Goal: Book appointment/travel/reservation

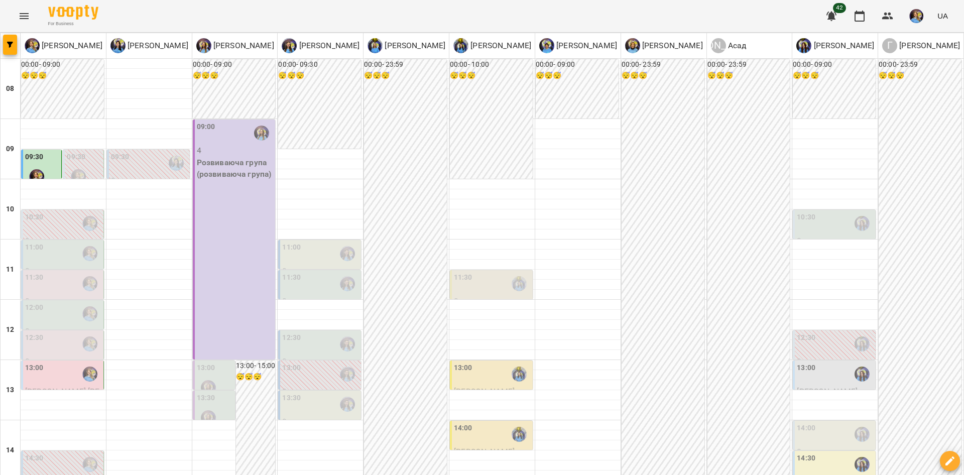
scroll to position [88, 0]
click at [27, 7] on button "Menu" at bounding box center [24, 16] width 24 height 24
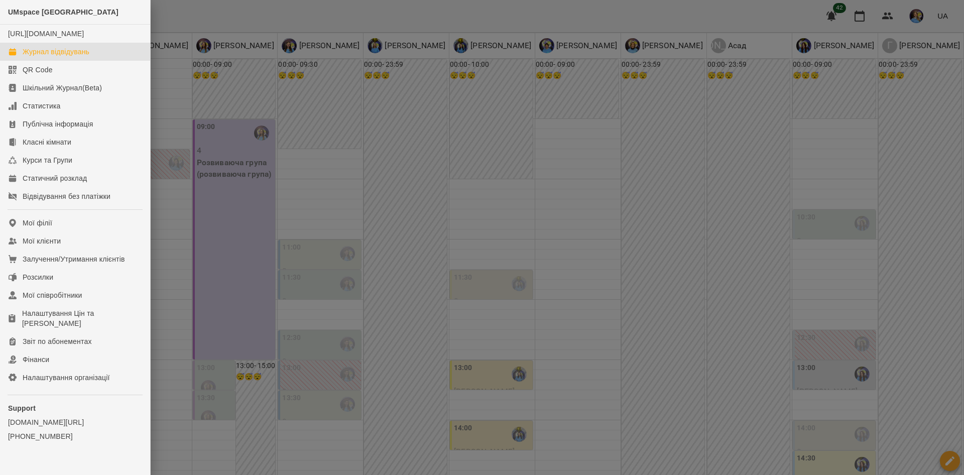
click at [298, 204] on div at bounding box center [482, 237] width 964 height 475
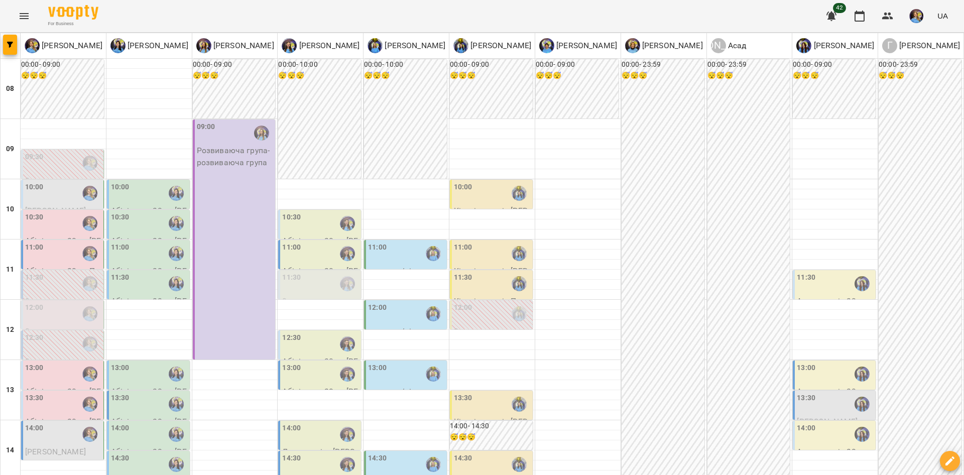
click at [123, 224] on div "10:30" at bounding box center [120, 223] width 19 height 23
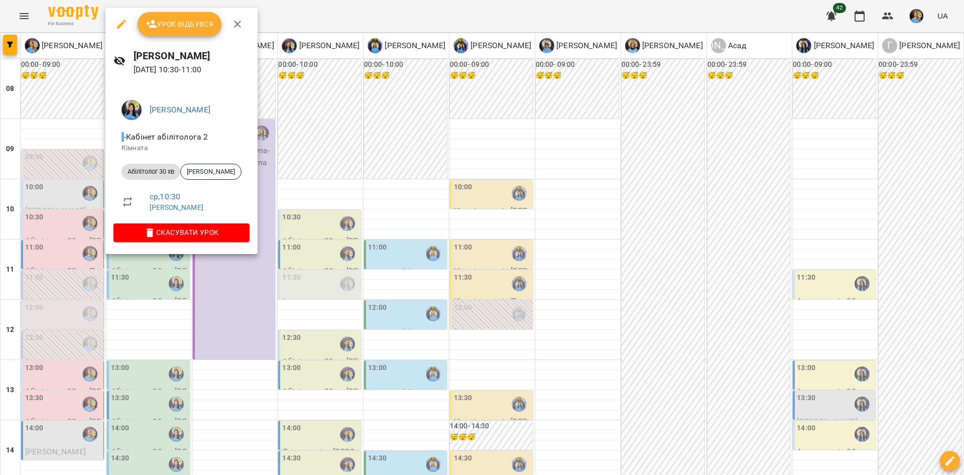
click at [79, 221] on div at bounding box center [482, 237] width 964 height 475
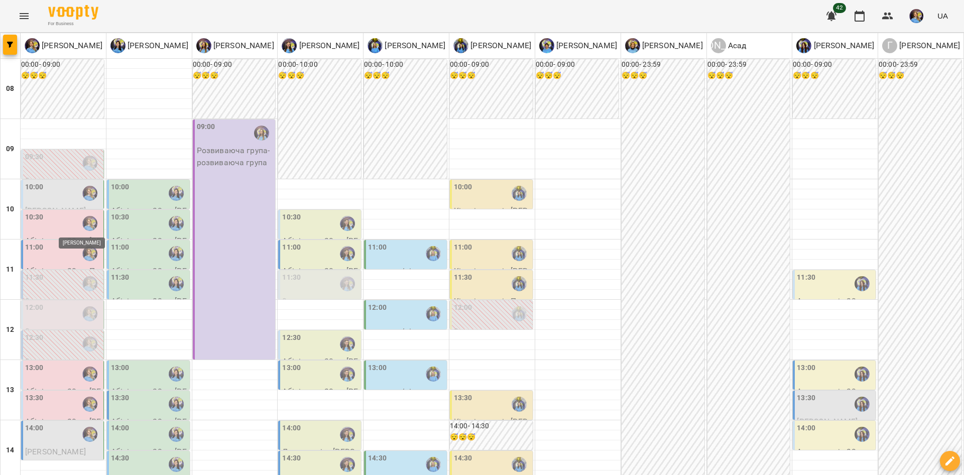
click at [82, 222] on img "Позднякова Анастасія" at bounding box center [89, 223] width 15 height 15
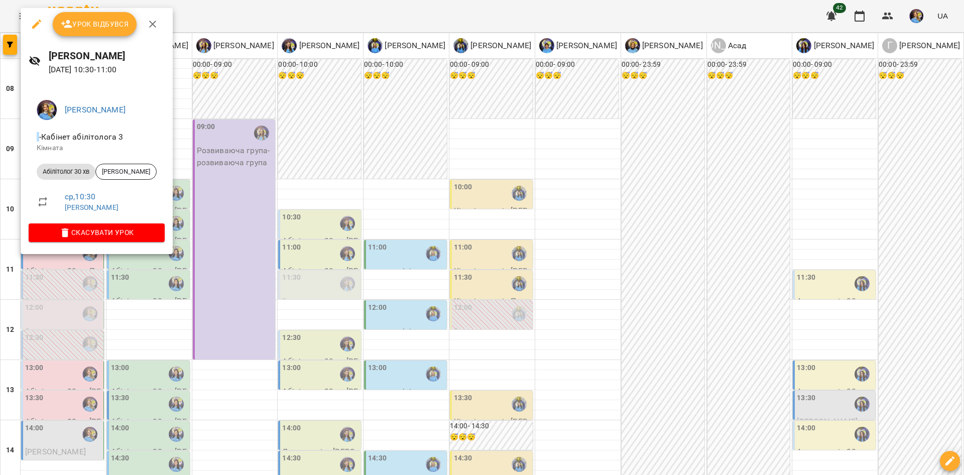
click at [160, 315] on div at bounding box center [482, 237] width 964 height 475
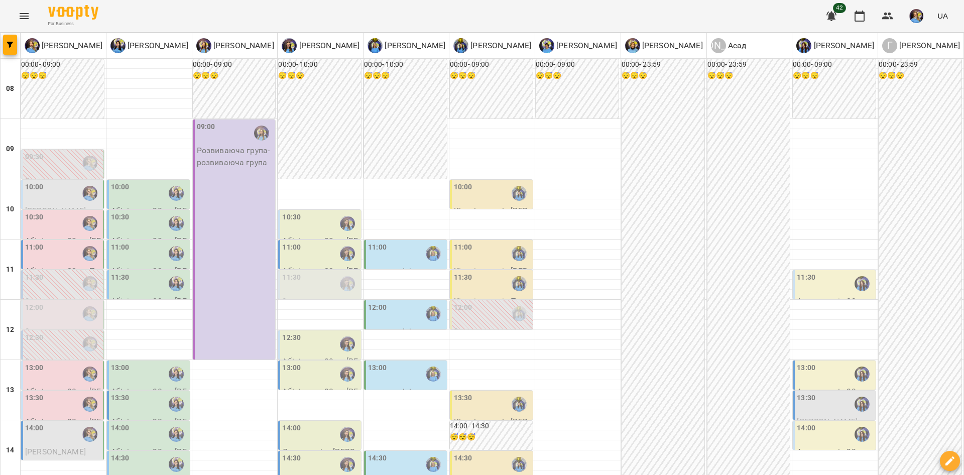
click at [79, 194] on div at bounding box center [89, 193] width 23 height 23
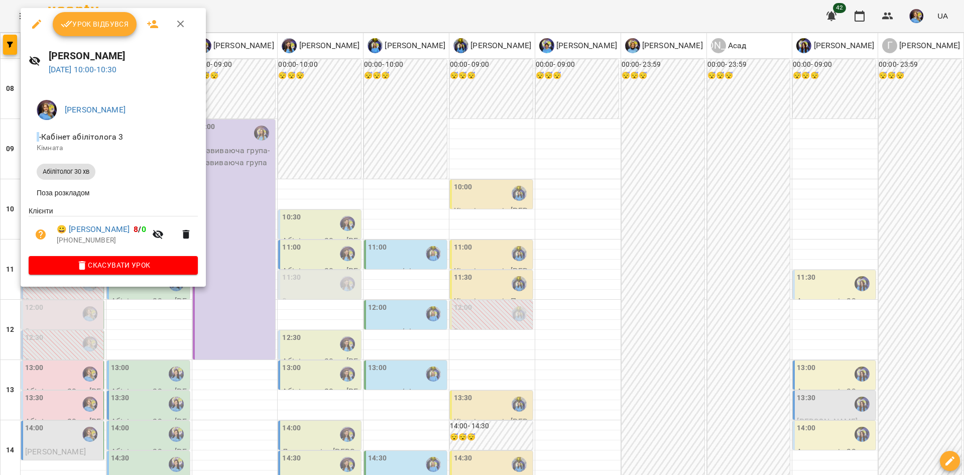
click at [175, 325] on div at bounding box center [482, 237] width 964 height 475
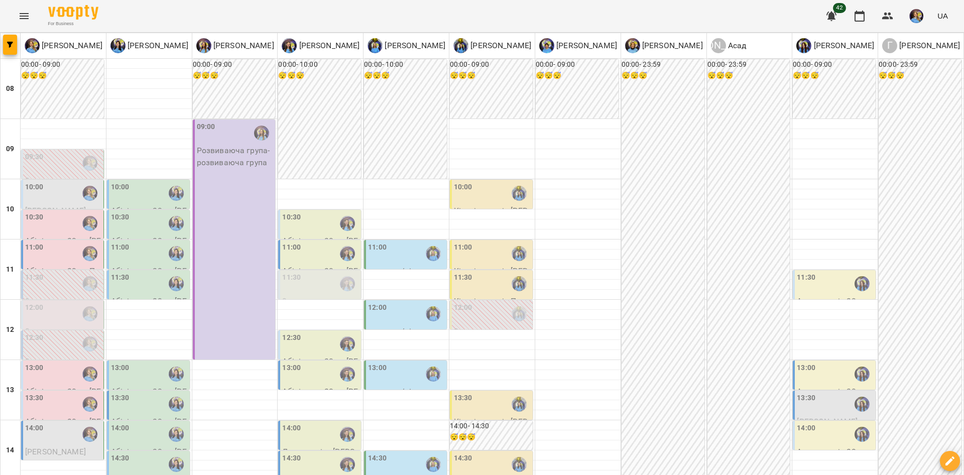
click at [81, 222] on div at bounding box center [89, 223] width 23 height 23
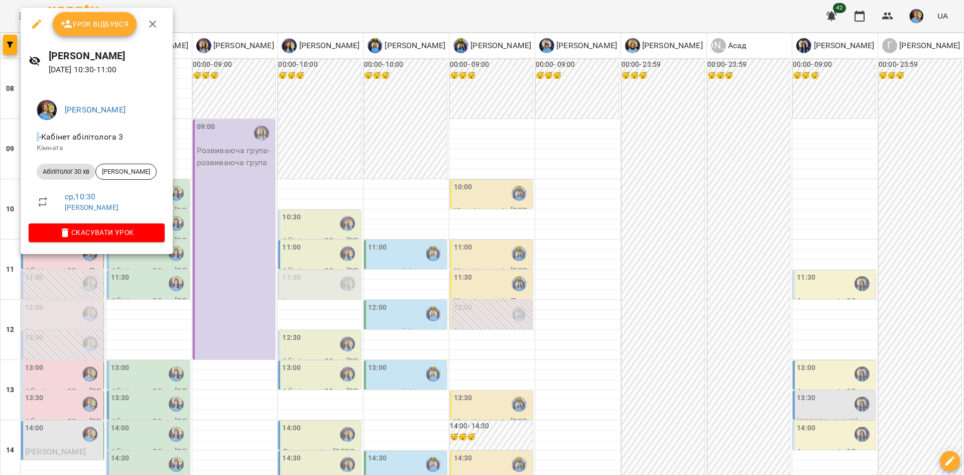
click at [97, 288] on div at bounding box center [482, 237] width 964 height 475
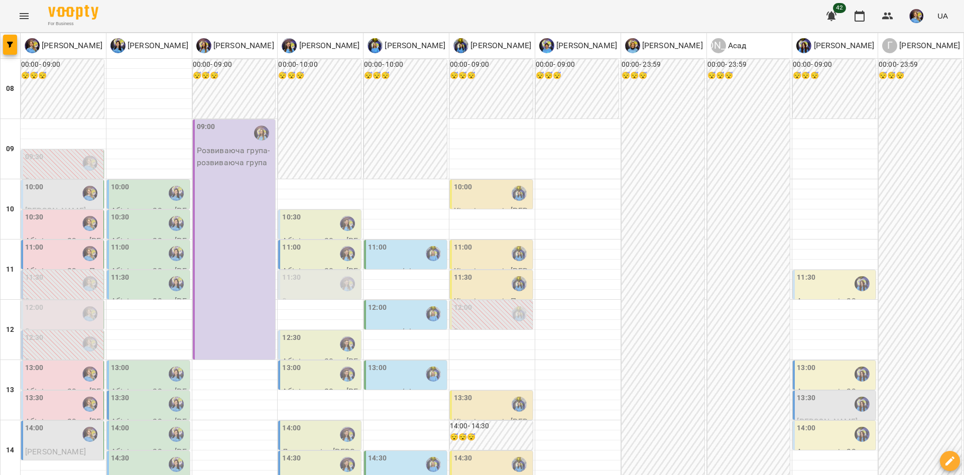
click at [51, 252] on div "11:00" at bounding box center [63, 253] width 76 height 23
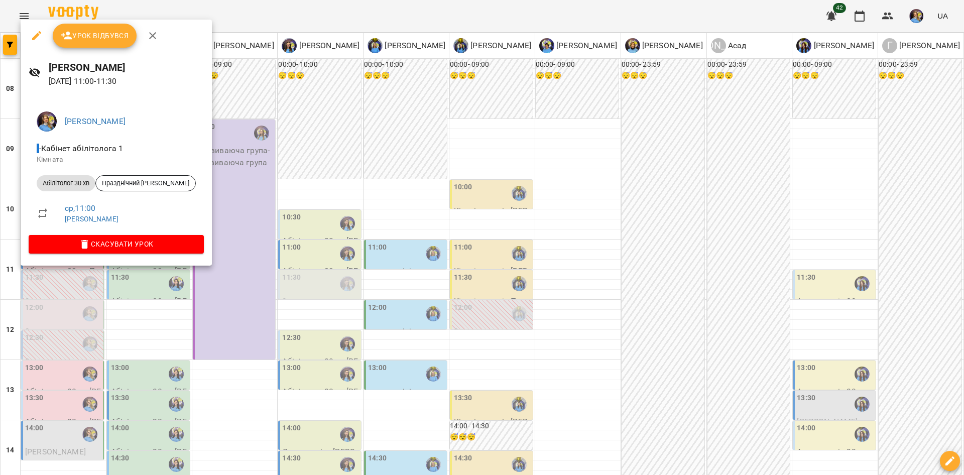
click at [105, 308] on div at bounding box center [482, 237] width 964 height 475
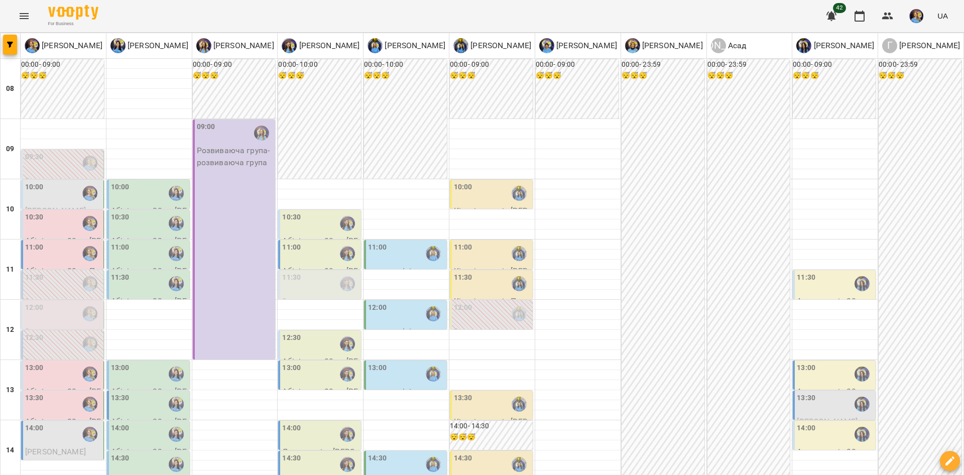
click at [78, 314] on div at bounding box center [89, 313] width 23 height 23
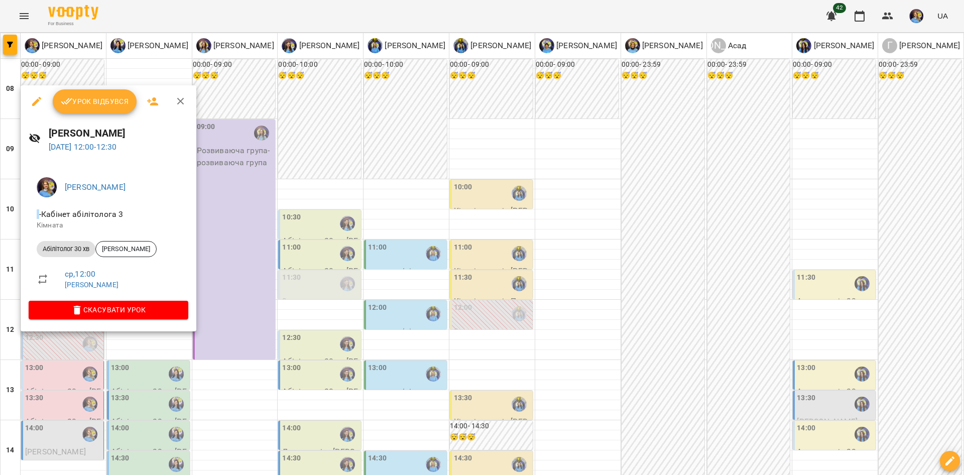
click at [140, 367] on div at bounding box center [482, 237] width 964 height 475
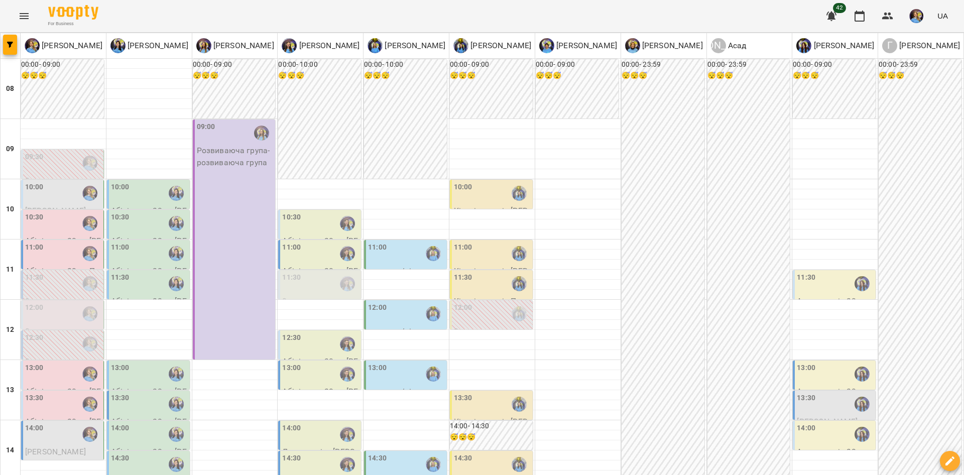
click at [71, 337] on div "12:30" at bounding box center [63, 343] width 76 height 23
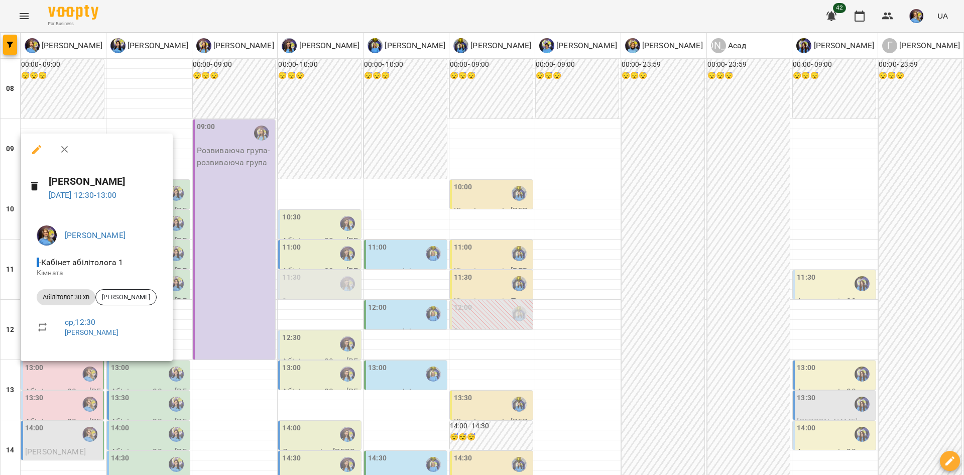
click at [128, 373] on div at bounding box center [482, 237] width 964 height 475
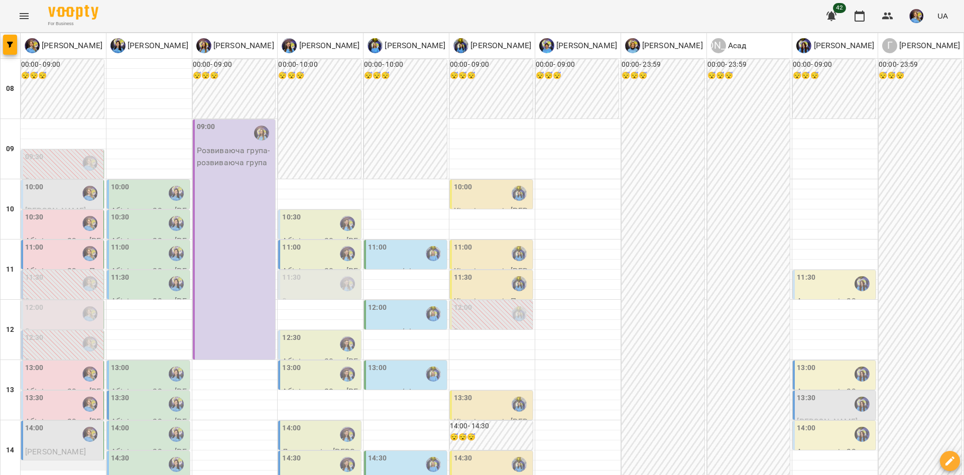
scroll to position [301, 0]
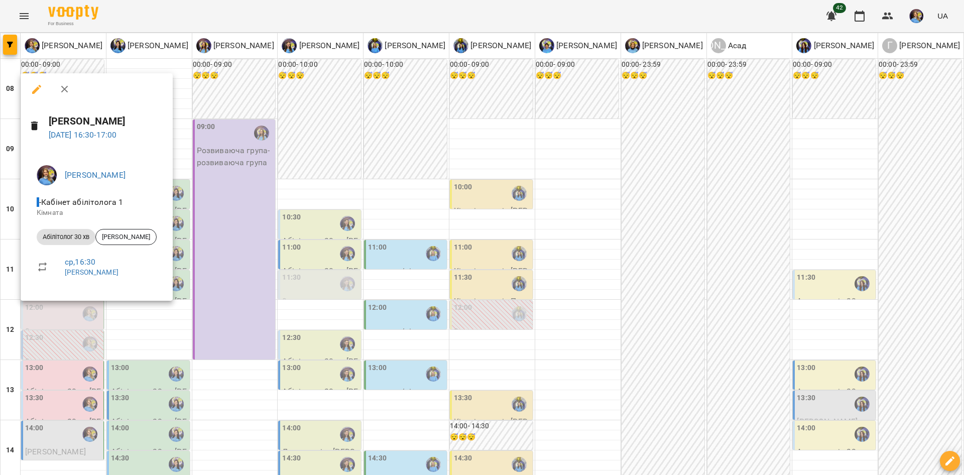
click at [102, 363] on div at bounding box center [482, 237] width 964 height 475
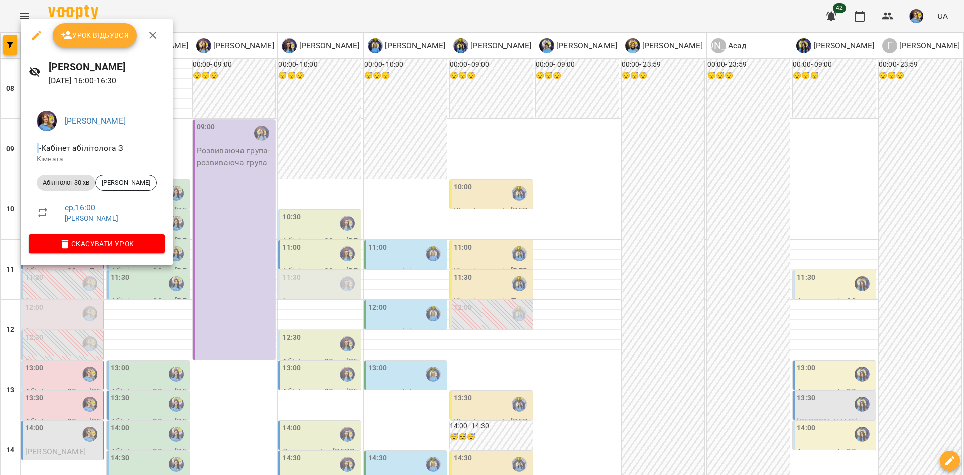
click at [81, 312] on div at bounding box center [482, 237] width 964 height 475
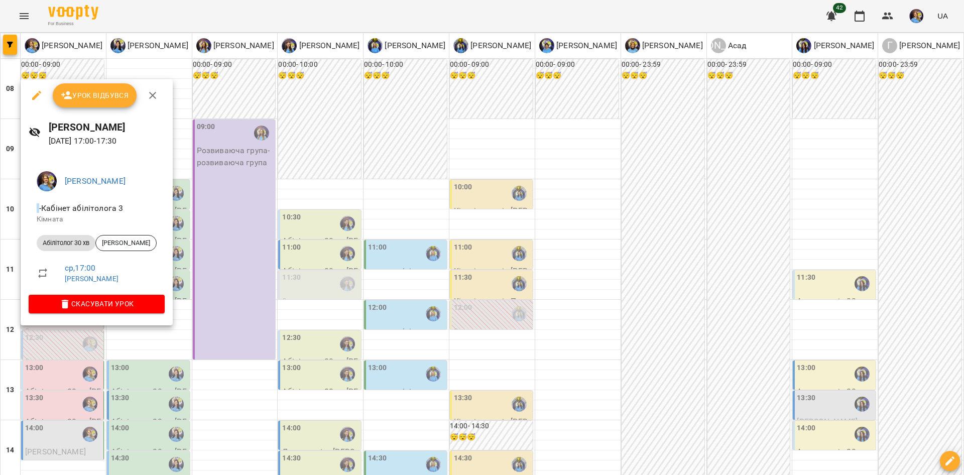
click at [85, 328] on div at bounding box center [482, 237] width 964 height 475
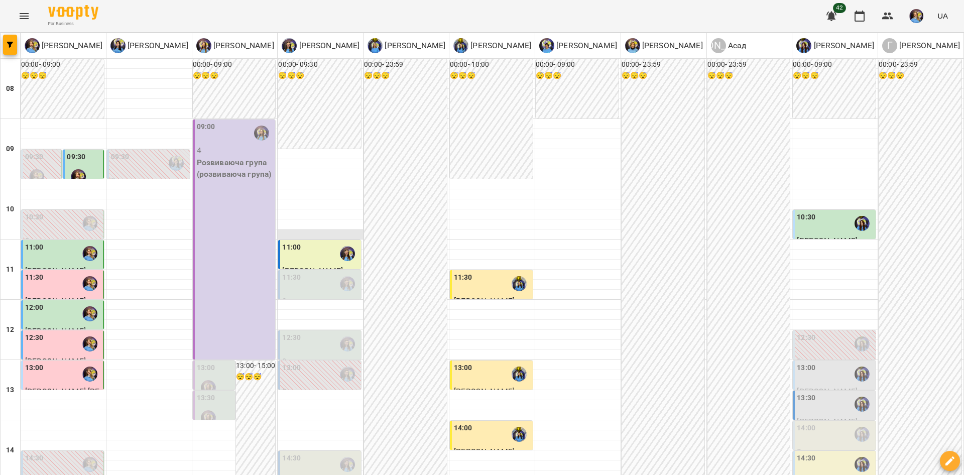
scroll to position [270, 0]
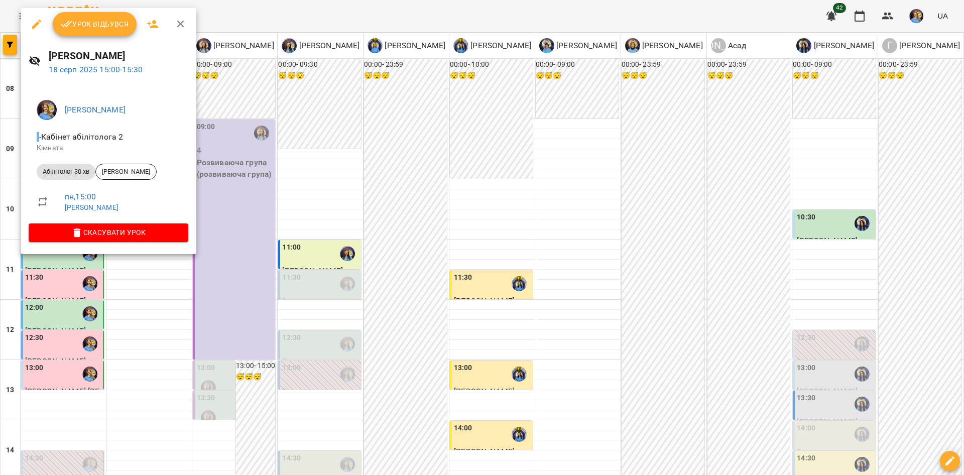
click at [206, 313] on div at bounding box center [482, 237] width 964 height 475
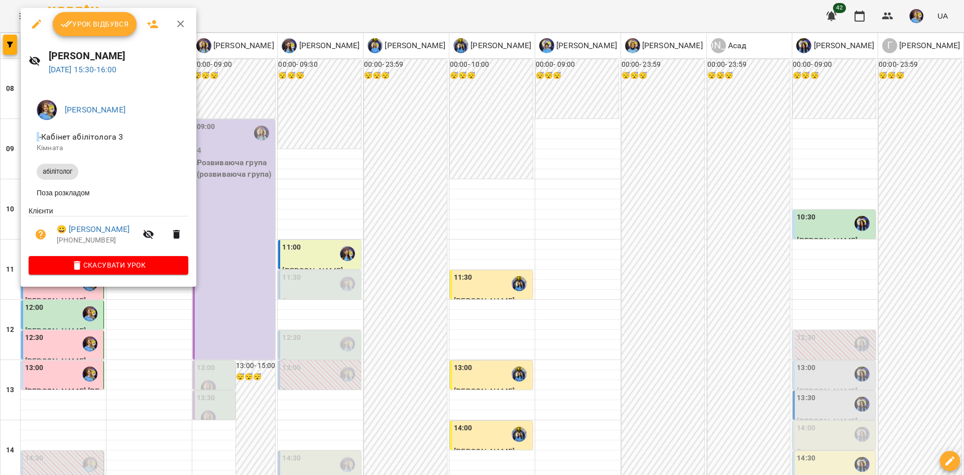
click at [225, 324] on div at bounding box center [482, 237] width 964 height 475
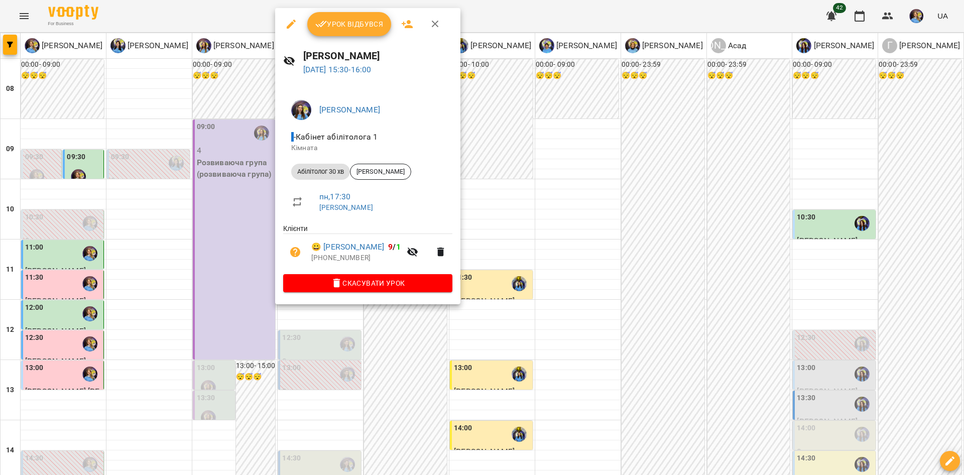
click at [339, 302] on div "Ігнатенко Оксана - Кабінет абілітолога 1 Кімната Абілітолог 30 хв Лященко Лев п…" at bounding box center [367, 194] width 185 height 220
click at [148, 297] on div at bounding box center [482, 237] width 964 height 475
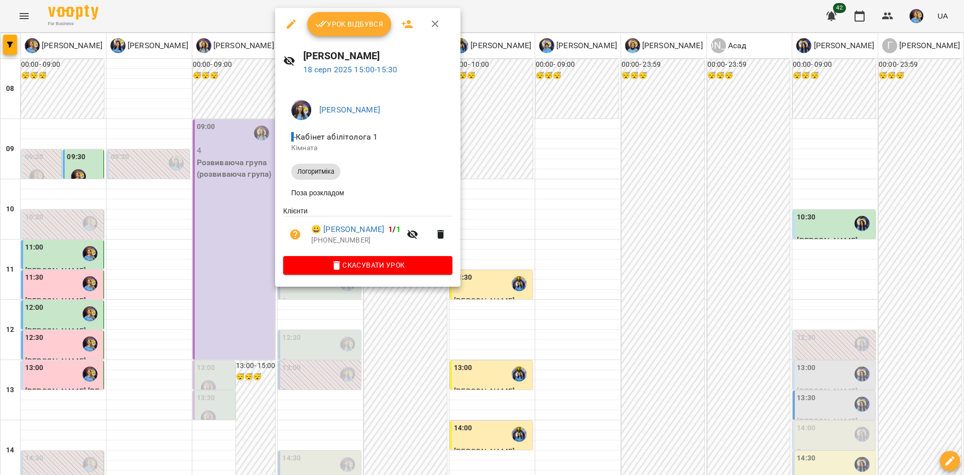
click at [196, 267] on div at bounding box center [482, 237] width 964 height 475
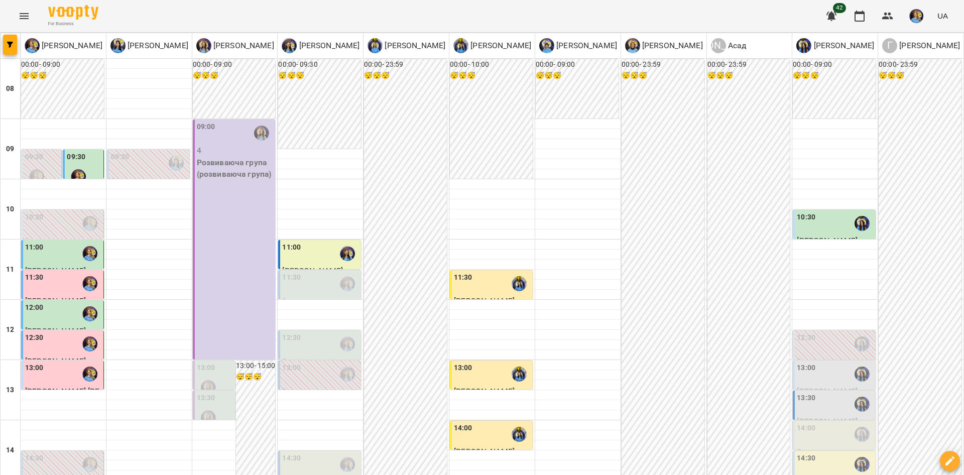
click at [318, 453] on div "14:30" at bounding box center [320, 464] width 77 height 23
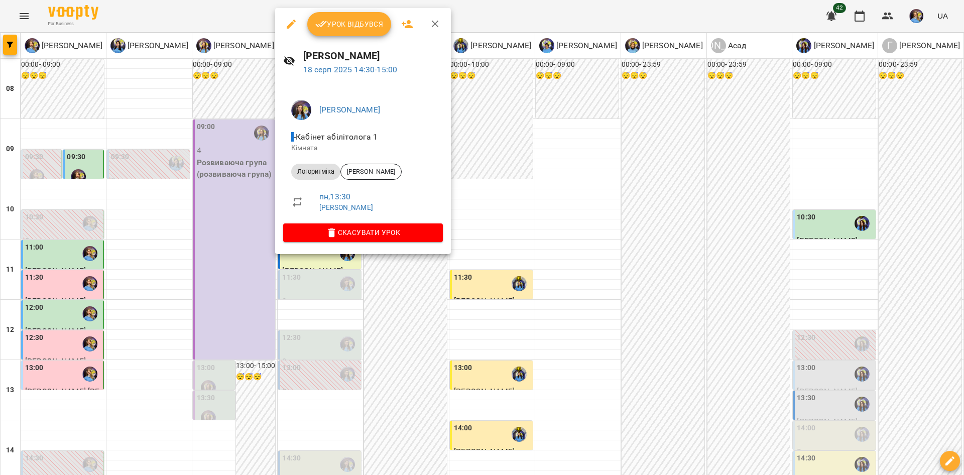
click at [385, 319] on div at bounding box center [482, 237] width 964 height 475
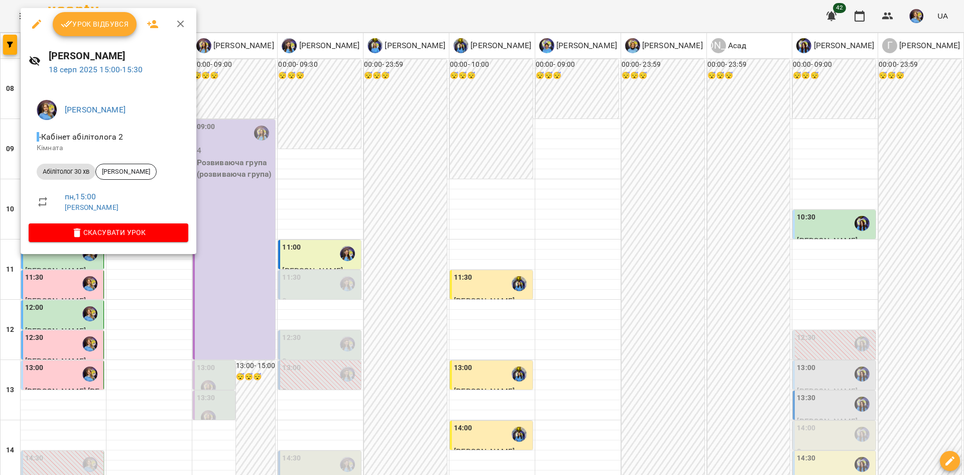
click at [316, 271] on div at bounding box center [482, 237] width 964 height 475
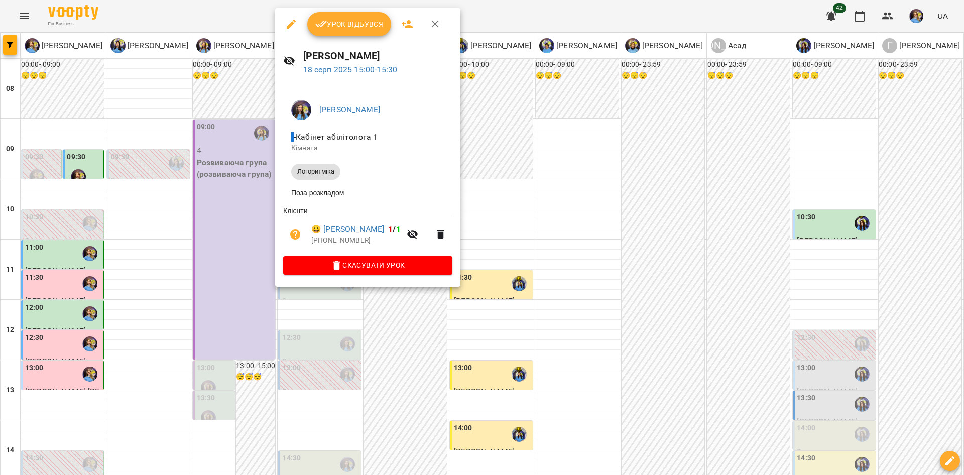
click at [406, 310] on div at bounding box center [482, 237] width 964 height 475
